Goal: Task Accomplishment & Management: Use online tool/utility

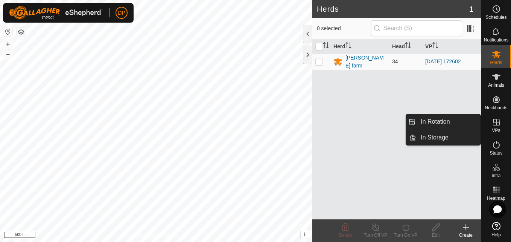
click at [492, 123] on icon at bounding box center [496, 122] width 9 height 9
click at [467, 119] on link "In Rotation" at bounding box center [449, 121] width 64 height 15
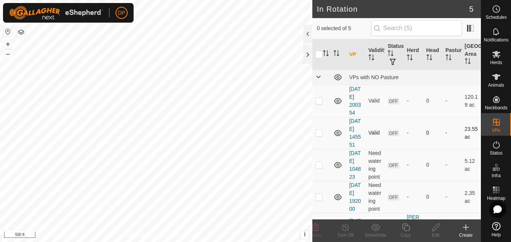
click at [319, 136] on p-checkbox at bounding box center [320, 133] width 8 height 6
checkbox input "true"
click at [495, 53] on icon at bounding box center [497, 54] width 8 height 7
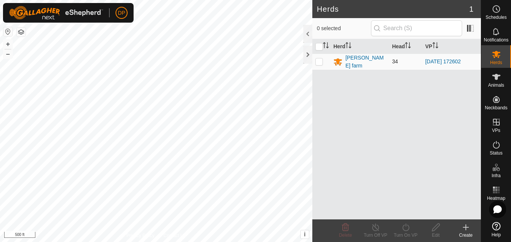
click at [319, 61] on p-checkbox at bounding box center [320, 61] width 8 height 6
checkbox input "true"
click at [404, 226] on icon at bounding box center [405, 227] width 9 height 9
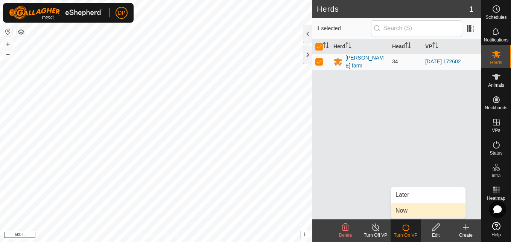
click at [411, 211] on link "Now" at bounding box center [428, 210] width 75 height 15
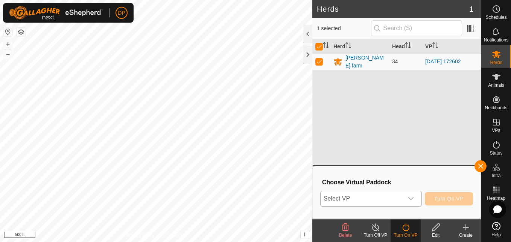
click at [410, 200] on icon "dropdown trigger" at bounding box center [411, 198] width 6 height 6
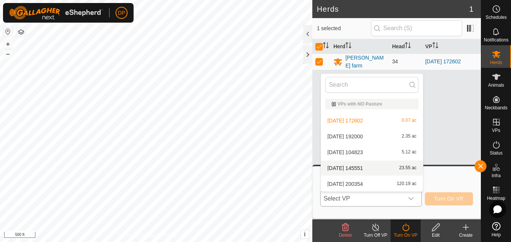
click at [372, 165] on li "[DATE] 145551 23.55 ac" at bounding box center [372, 167] width 102 height 15
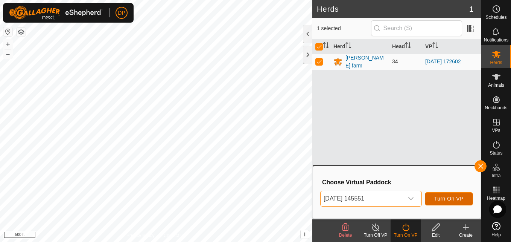
click at [443, 195] on span "Turn On VP" at bounding box center [449, 198] width 29 height 6
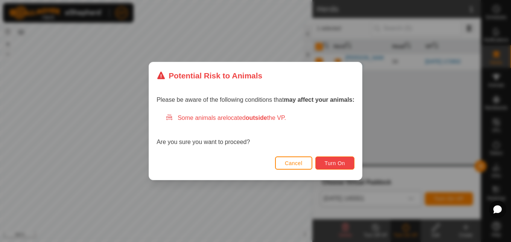
click at [342, 164] on span "Turn On" at bounding box center [335, 163] width 20 height 6
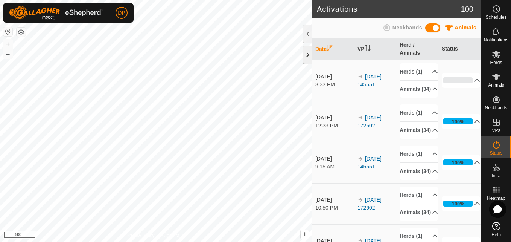
click at [306, 53] on div at bounding box center [308, 55] width 9 height 18
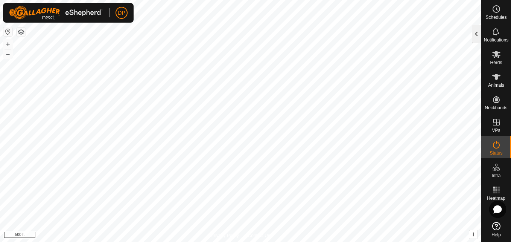
click at [478, 35] on div at bounding box center [476, 34] width 9 height 18
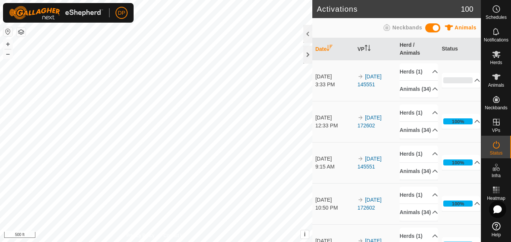
click at [335, 101] on td "[DATE] 3:33 PM" at bounding box center [334, 80] width 42 height 41
click at [307, 33] on div at bounding box center [308, 34] width 9 height 18
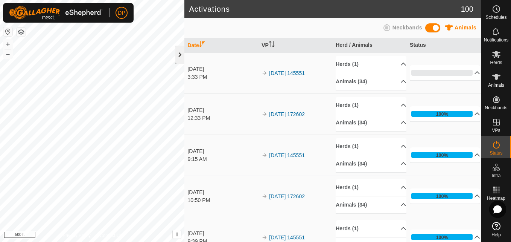
click at [180, 56] on div at bounding box center [180, 55] width 9 height 18
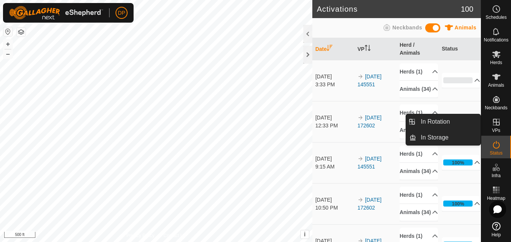
click at [490, 122] on es-virtualpaddocks-svg-icon at bounding box center [497, 122] width 14 height 12
click at [463, 119] on link "In Rotation" at bounding box center [449, 121] width 64 height 15
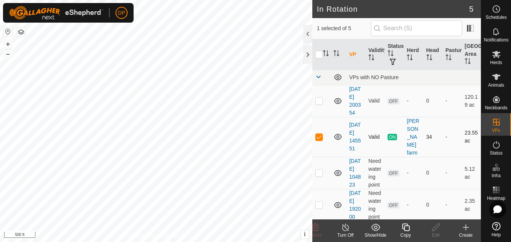
click at [319, 140] on p-checkbox at bounding box center [320, 137] width 8 height 6
checkbox input "false"
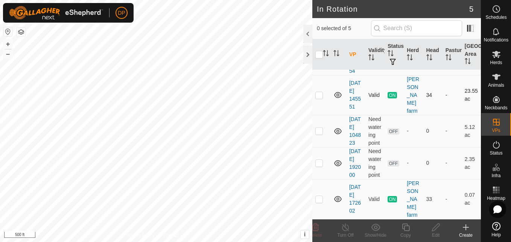
scroll to position [66, 0]
click at [496, 78] on icon at bounding box center [497, 77] width 8 height 6
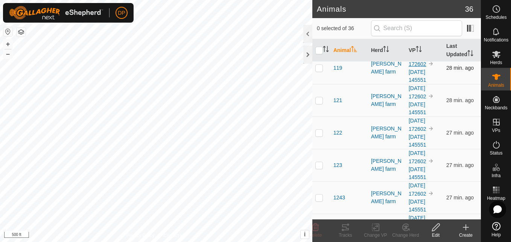
scroll to position [188, 0]
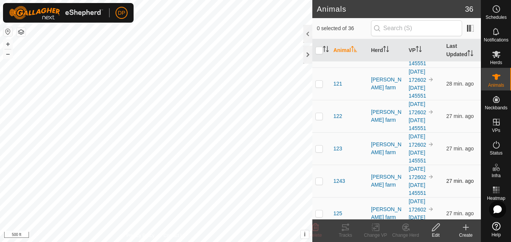
click at [319, 184] on p-checkbox at bounding box center [320, 181] width 8 height 6
click at [318, 181] on p-checkbox at bounding box center [320, 181] width 8 height 6
checkbox input "false"
click at [305, 53] on div at bounding box center [308, 55] width 9 height 18
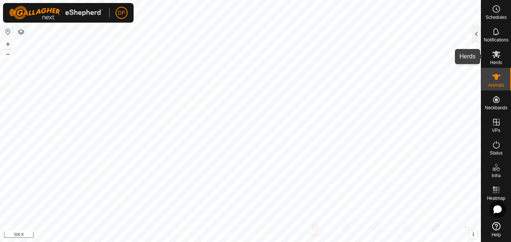
click at [495, 56] on icon at bounding box center [497, 54] width 8 height 7
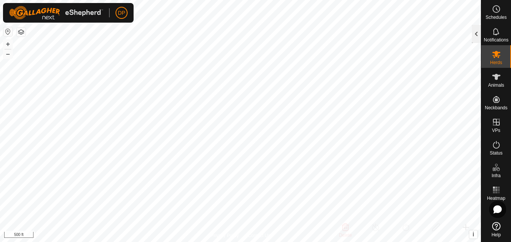
click at [475, 37] on div at bounding box center [476, 34] width 9 height 18
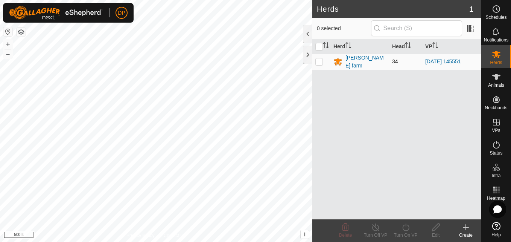
click at [318, 61] on p-checkbox at bounding box center [320, 61] width 8 height 6
checkbox input "true"
click at [308, 52] on div at bounding box center [308, 55] width 9 height 18
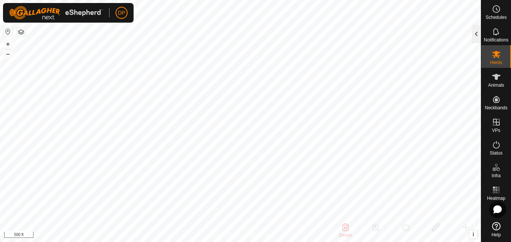
click at [476, 32] on div at bounding box center [476, 34] width 9 height 18
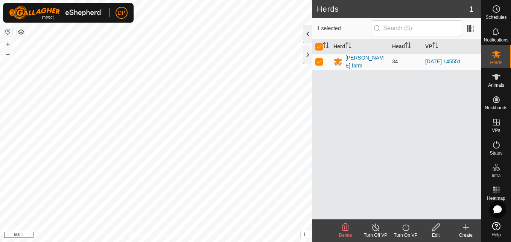
click at [305, 32] on div at bounding box center [308, 34] width 9 height 18
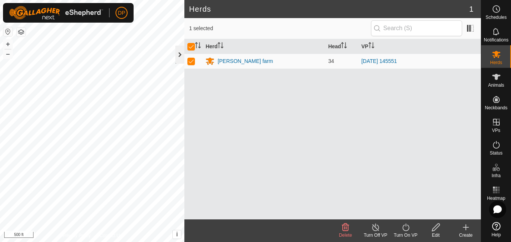
click at [178, 54] on div at bounding box center [180, 55] width 9 height 18
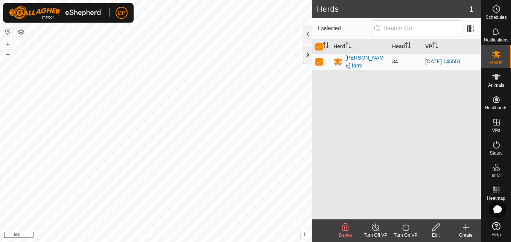
click at [307, 51] on div at bounding box center [308, 55] width 9 height 18
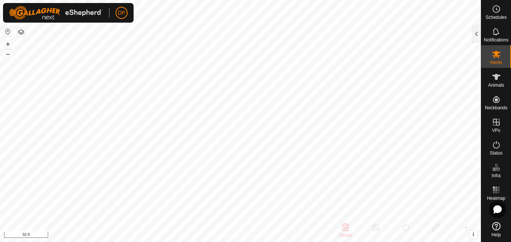
click at [260, 241] on html "DP Schedules Notifications Herds Animals Neckbands VPs Status Infra Heatmap Hel…" at bounding box center [255, 121] width 511 height 242
click at [14, 0] on html "DP Schedules Notifications Herds Animals Neckbands VPs Status Infra Heatmap Hel…" at bounding box center [255, 121] width 511 height 242
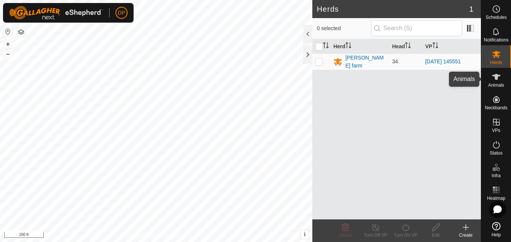
click at [498, 78] on icon at bounding box center [497, 77] width 8 height 6
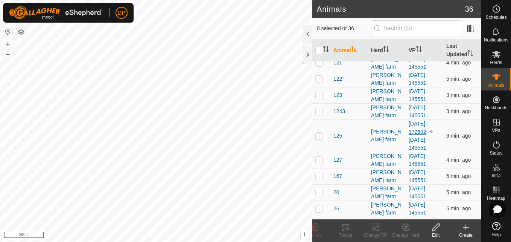
scroll to position [113, 0]
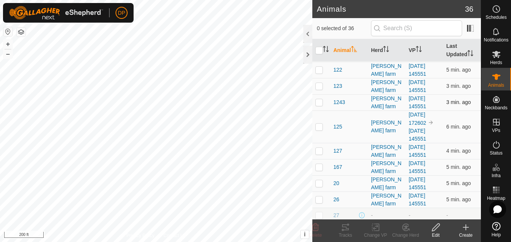
click at [320, 103] on p-checkbox at bounding box center [320, 102] width 8 height 6
click at [317, 99] on p-checkbox at bounding box center [320, 102] width 8 height 6
checkbox input "false"
click at [307, 55] on div at bounding box center [308, 55] width 9 height 18
